Goal: Task Accomplishment & Management: Use online tool/utility

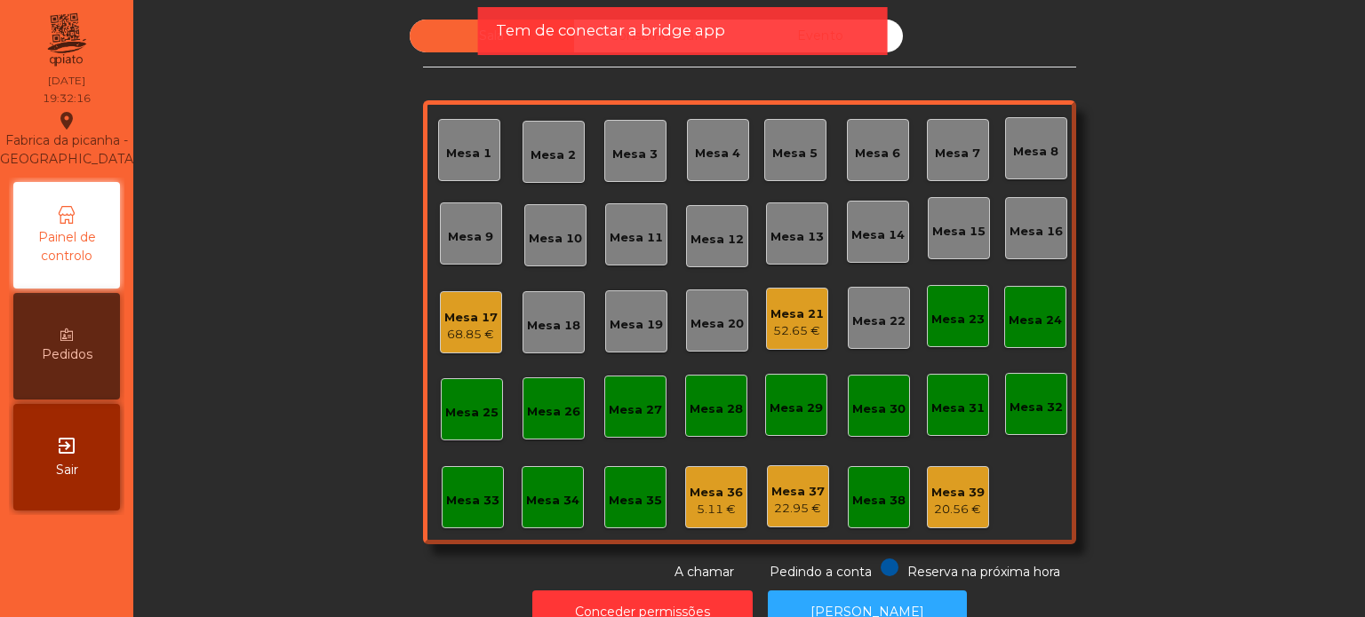
click at [621, 20] on span "Tem de conectar a bridge app" at bounding box center [610, 31] width 229 height 22
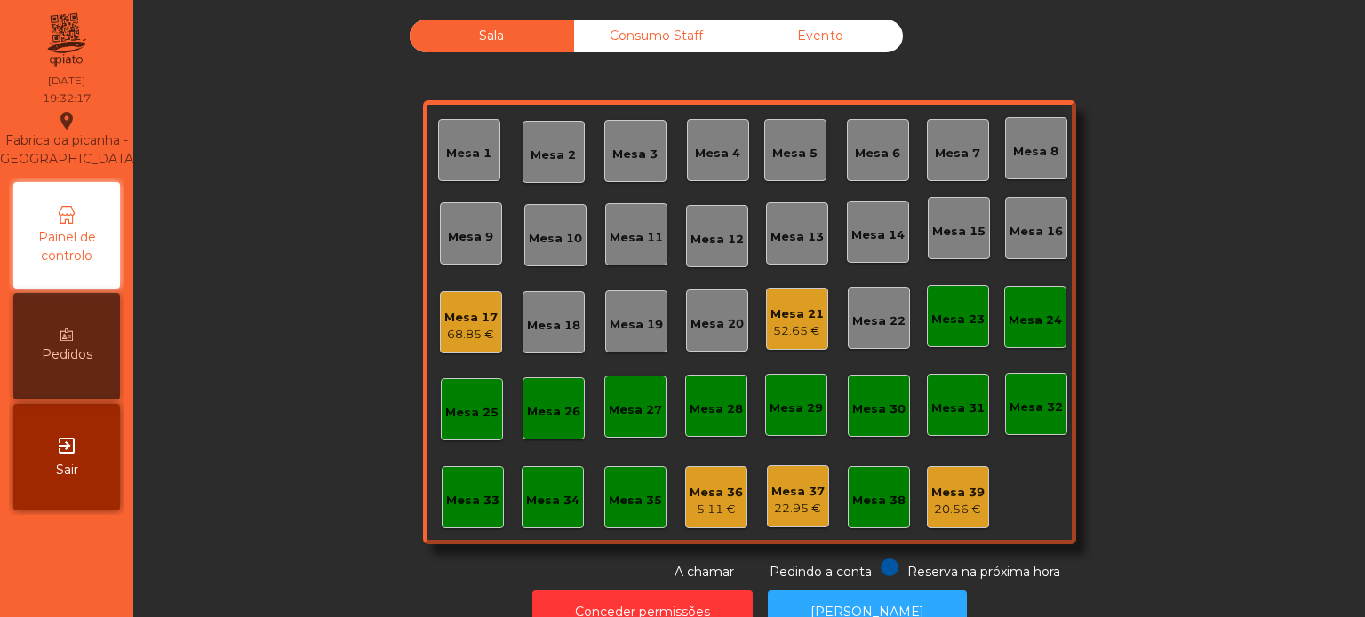
click at [621, 20] on div "Consumo Staff" at bounding box center [656, 36] width 164 height 33
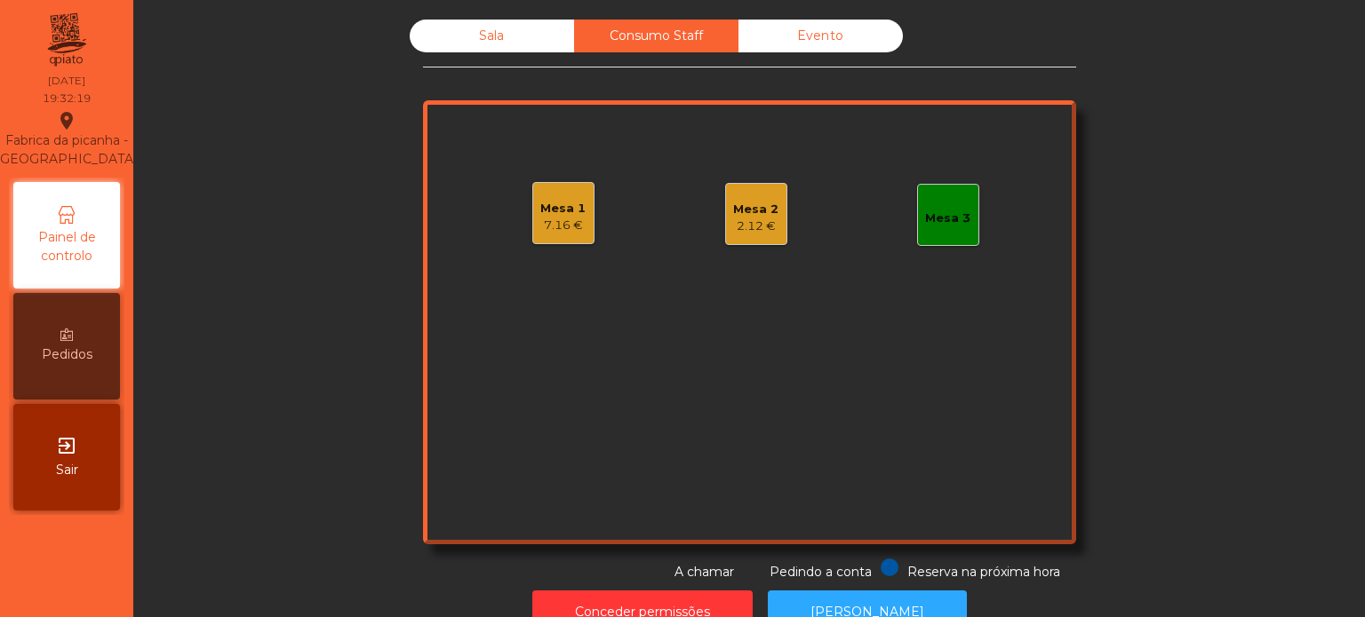
click at [529, 27] on div "Sala" at bounding box center [492, 36] width 164 height 33
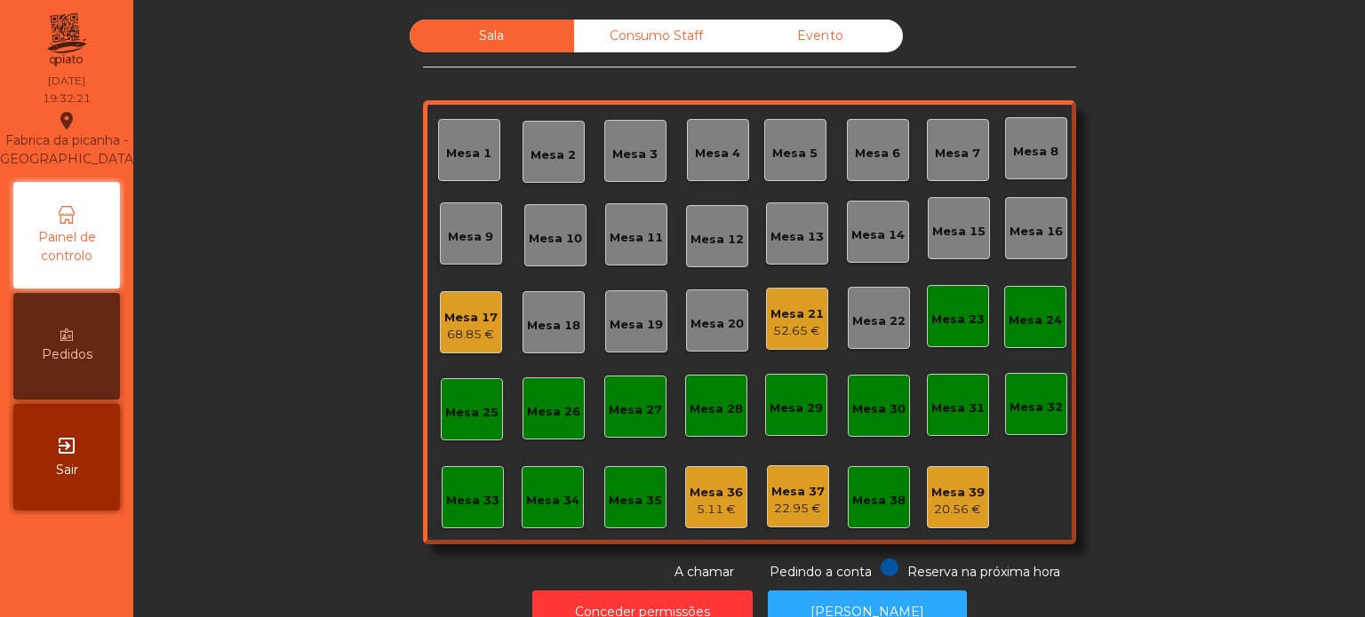
click at [706, 490] on div "Mesa 36" at bounding box center [715, 493] width 53 height 18
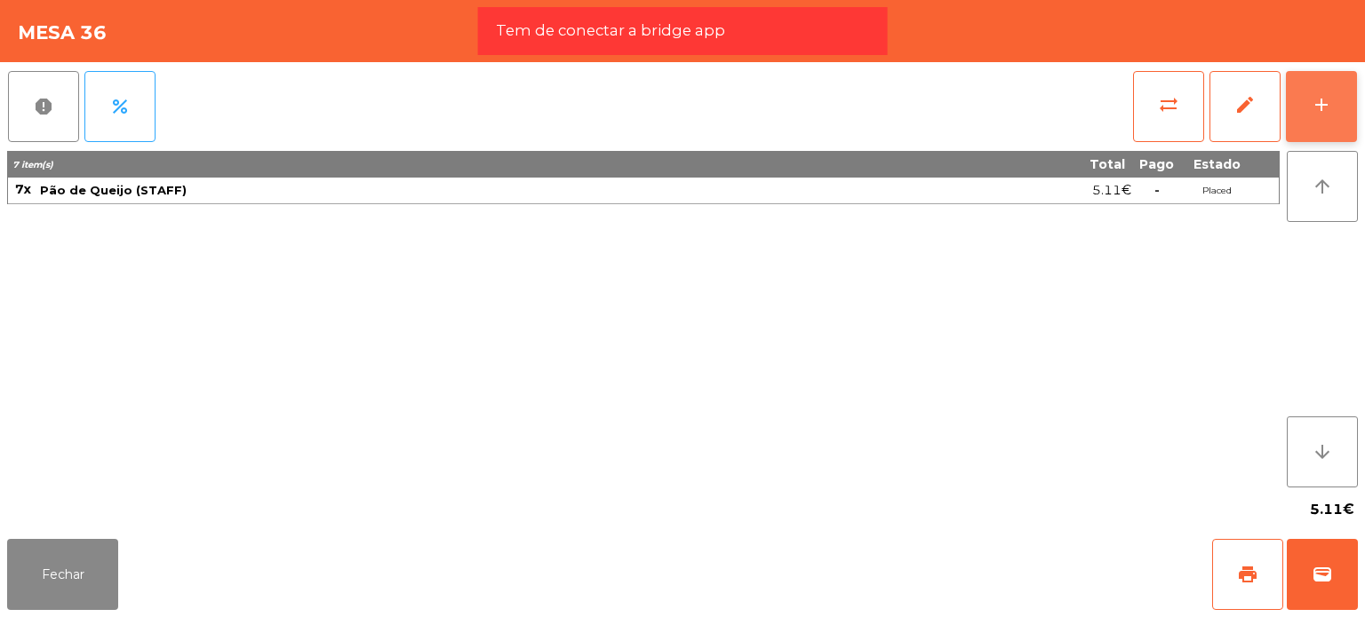
click at [1329, 85] on button "add" at bounding box center [1321, 106] width 71 height 71
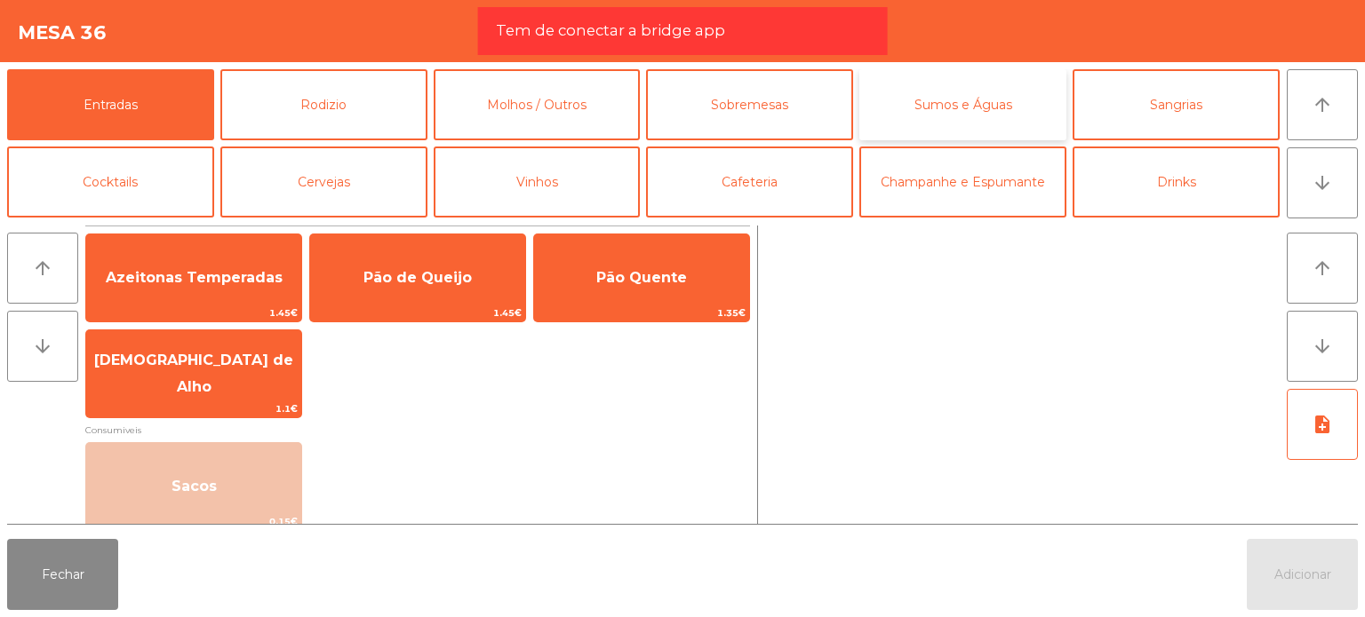
click at [954, 121] on button "Sumos e Águas" at bounding box center [962, 104] width 207 height 71
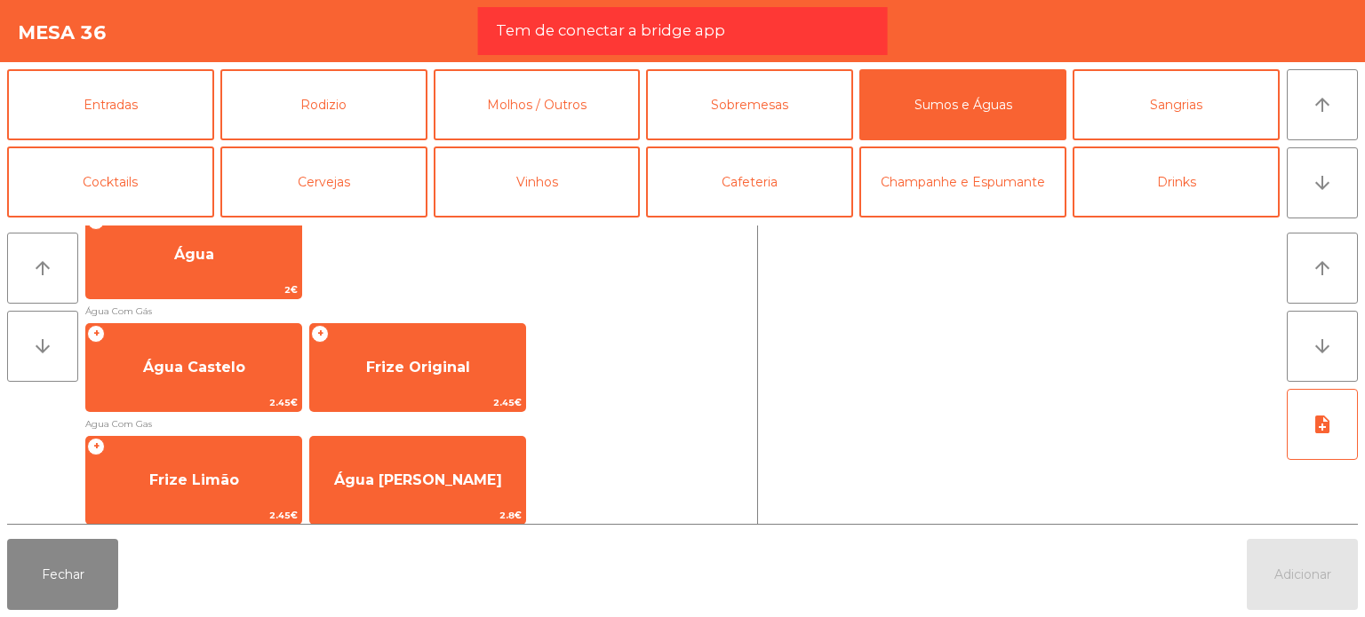
scroll to position [640, 0]
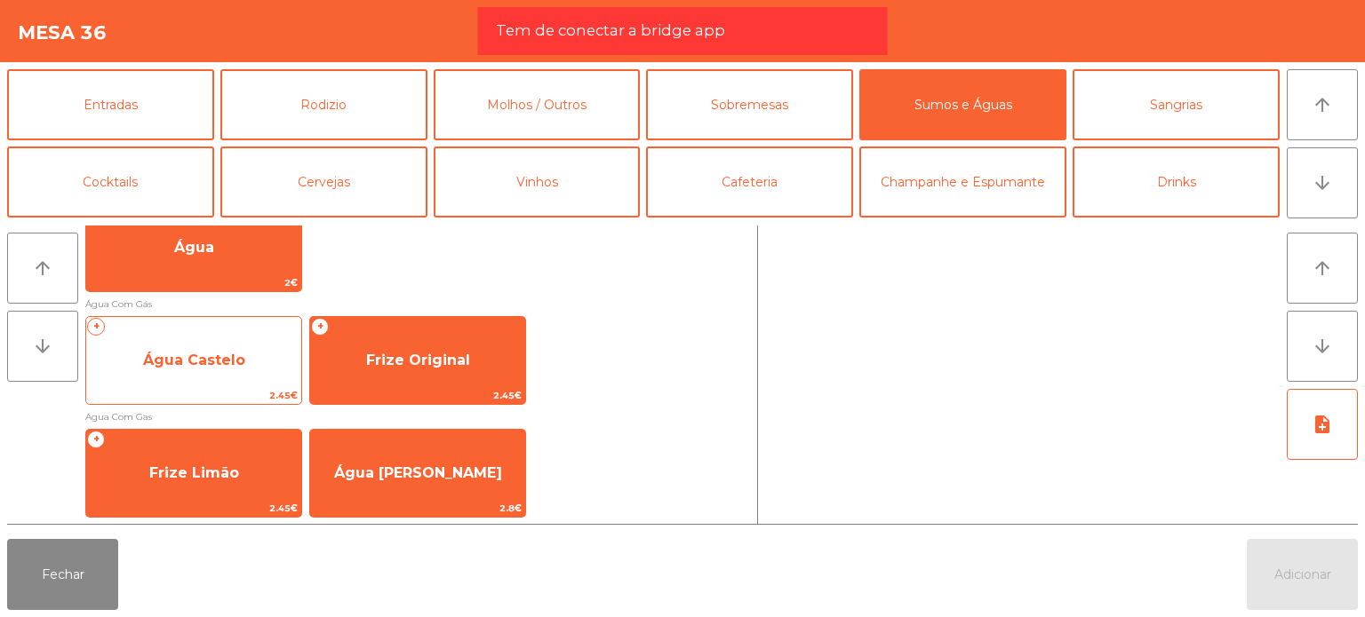
click at [247, 342] on span "Água Castelo" at bounding box center [193, 361] width 215 height 48
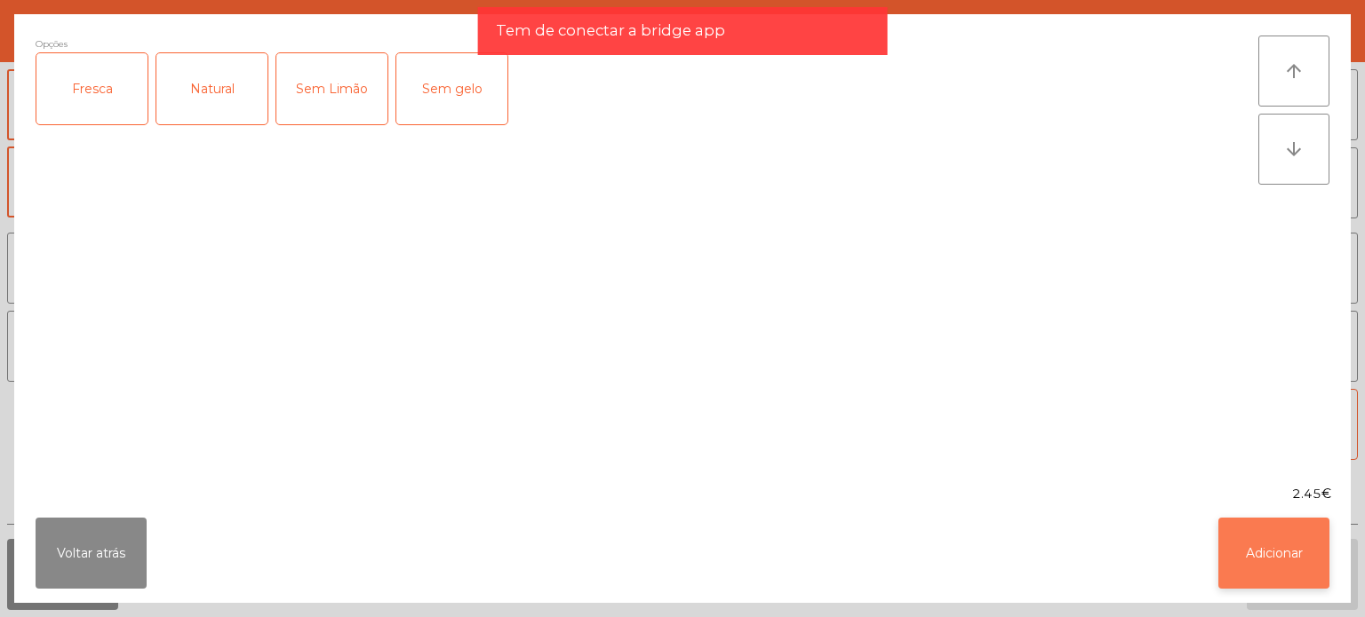
click at [1246, 550] on button "Adicionar" at bounding box center [1273, 553] width 111 height 71
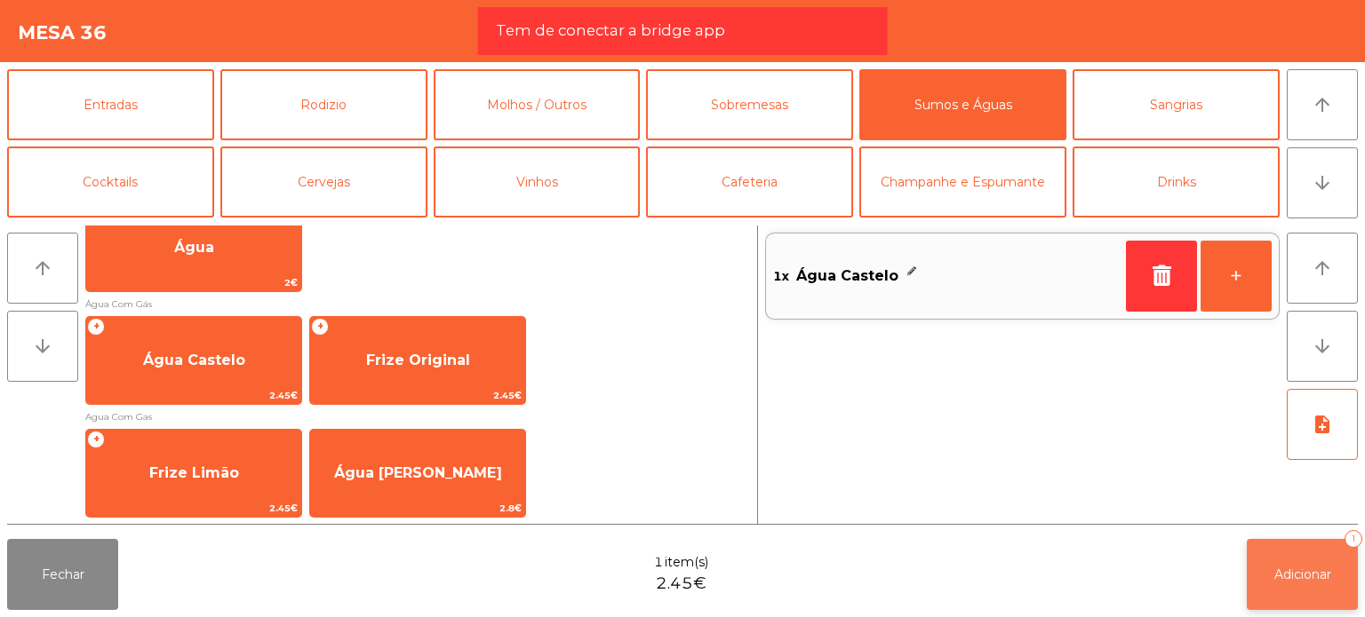
click at [1321, 558] on button "Adicionar 1" at bounding box center [1301, 574] width 111 height 71
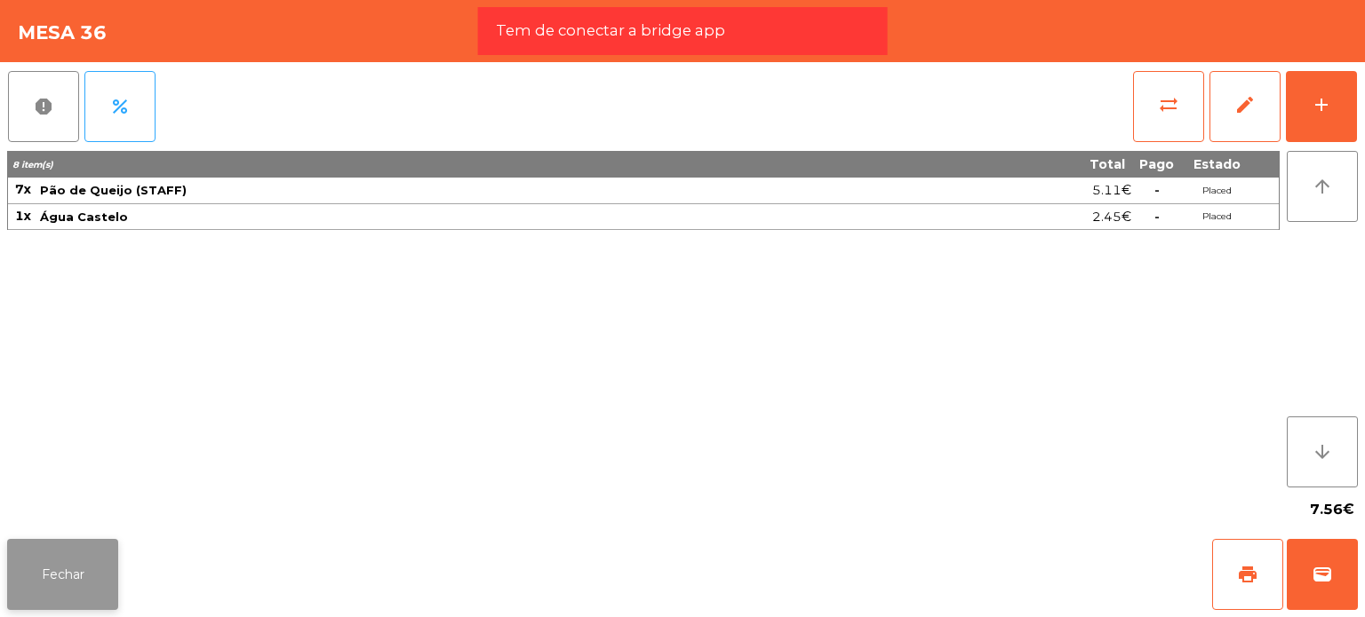
click at [25, 568] on button "Fechar" at bounding box center [62, 574] width 111 height 71
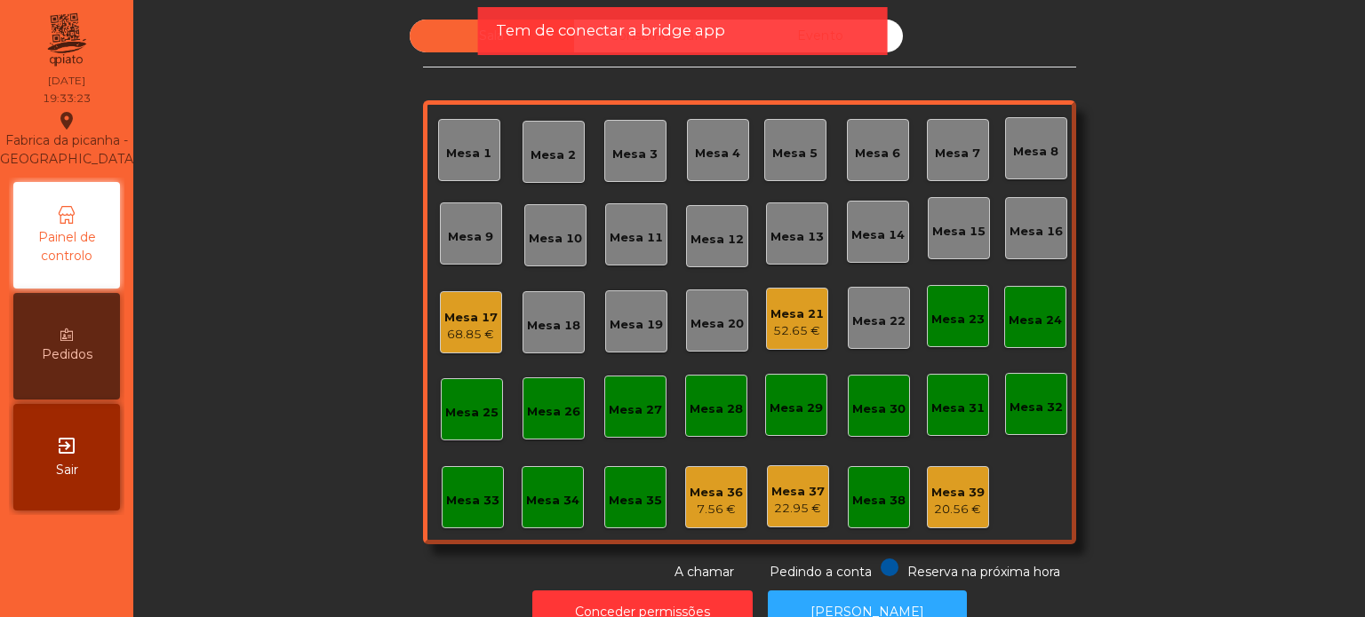
click at [259, 306] on div "Sala Consumo Staff Evento Mesa 1 [GEOGRAPHIC_DATA] 3 Mesa 4 [GEOGRAPHIC_DATA] 8…" at bounding box center [748, 301] width 1183 height 562
